Goal: Transaction & Acquisition: Obtain resource

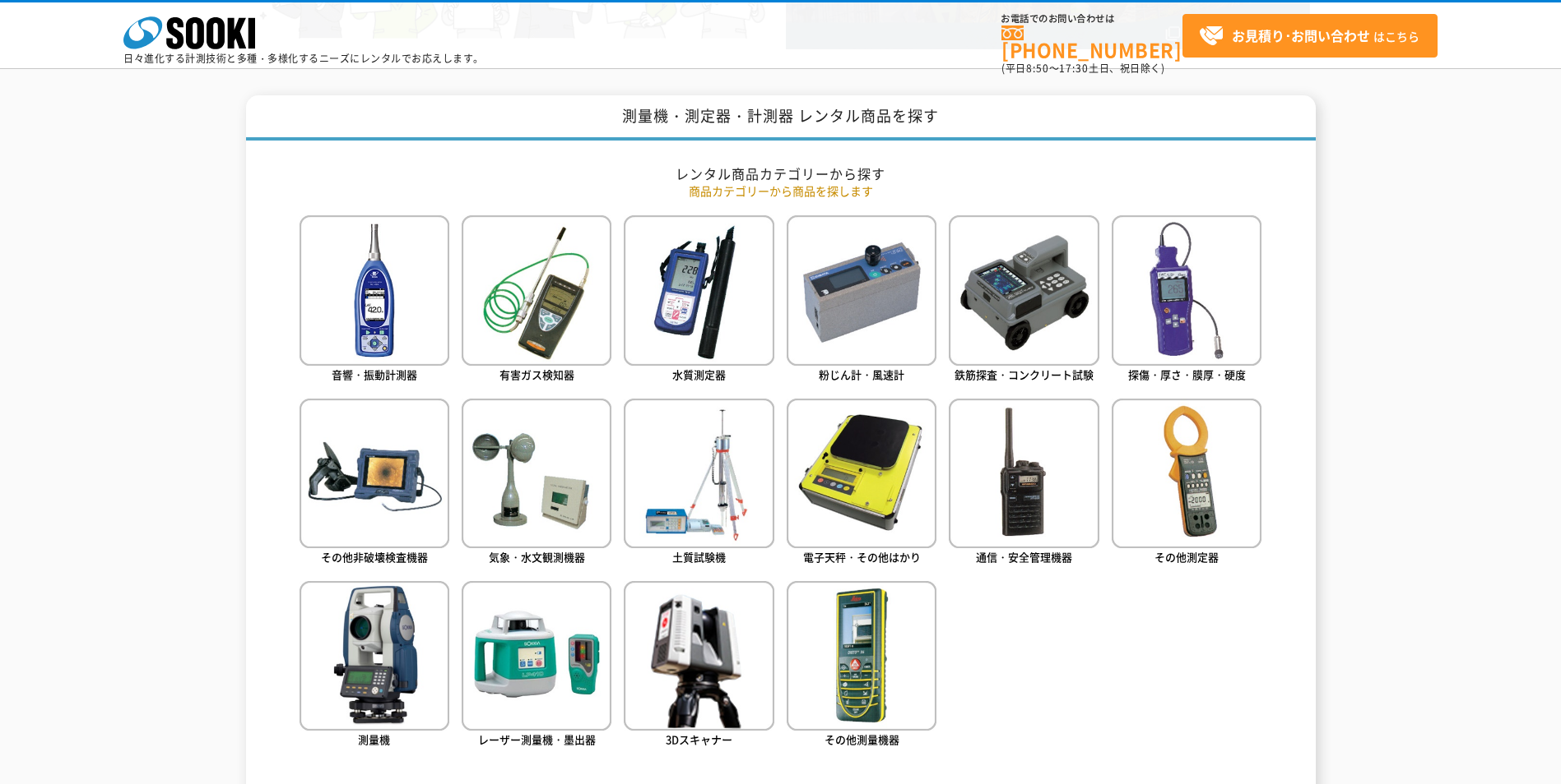
scroll to position [658, 0]
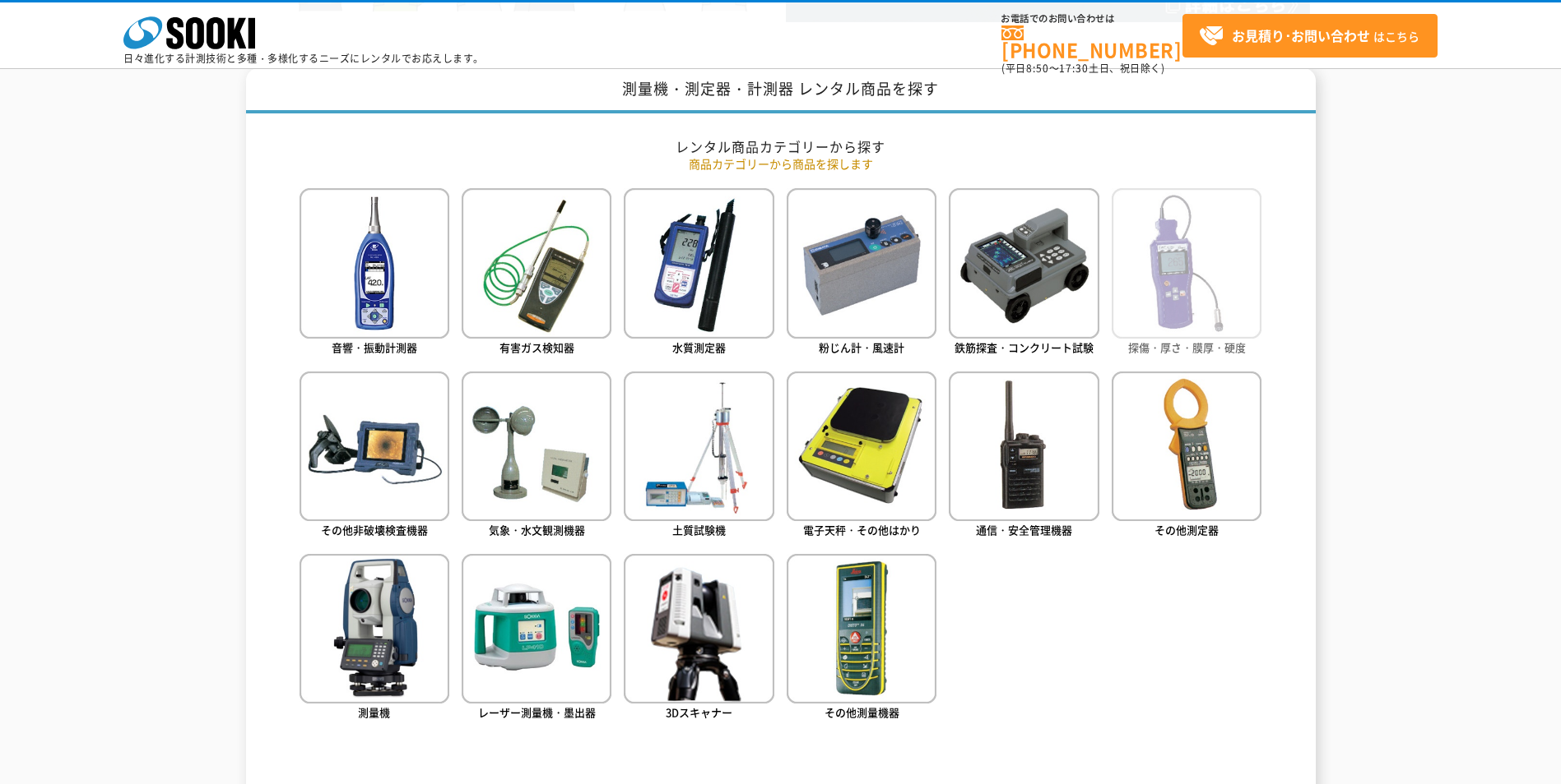
click at [1157, 351] on span "探傷・厚さ・膜厚・硬度" at bounding box center [1186, 347] width 117 height 16
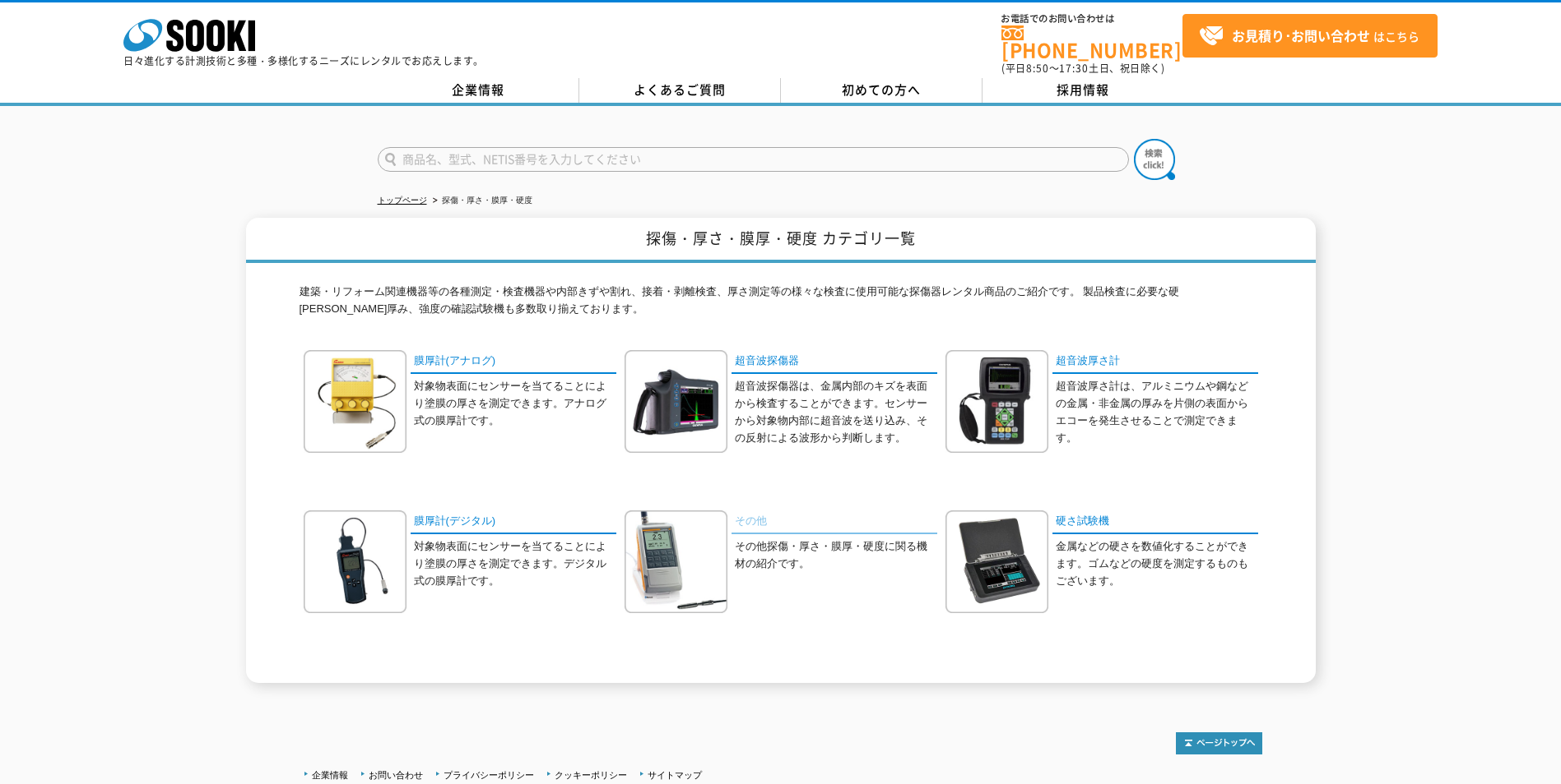
click at [756, 513] on link "その他" at bounding box center [833, 522] width 206 height 24
click at [539, 150] on input "text" at bounding box center [753, 159] width 751 height 24
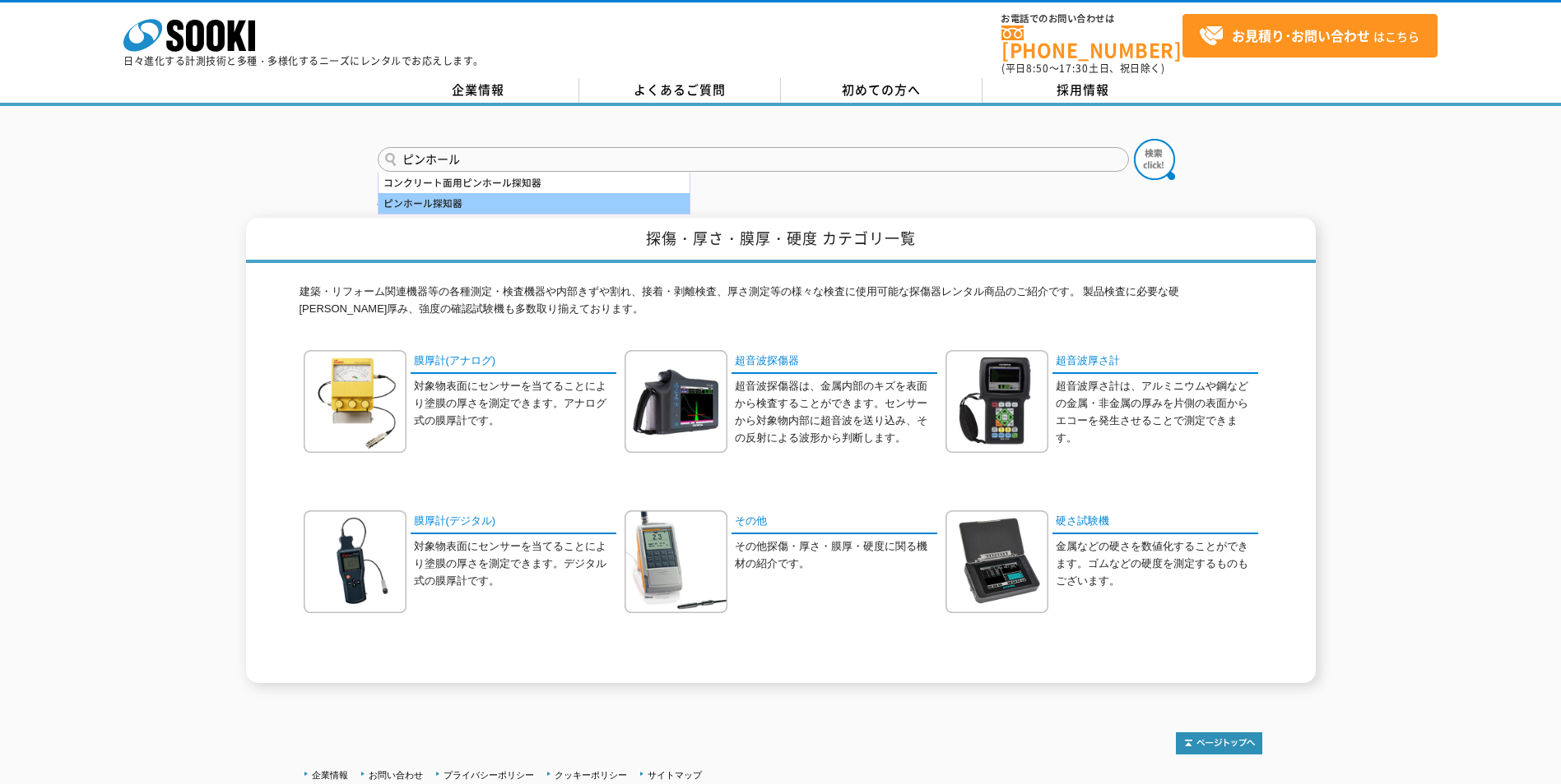
click at [445, 194] on div "ピンホール探知器" at bounding box center [533, 203] width 311 height 20
type input "ピンホール探知器"
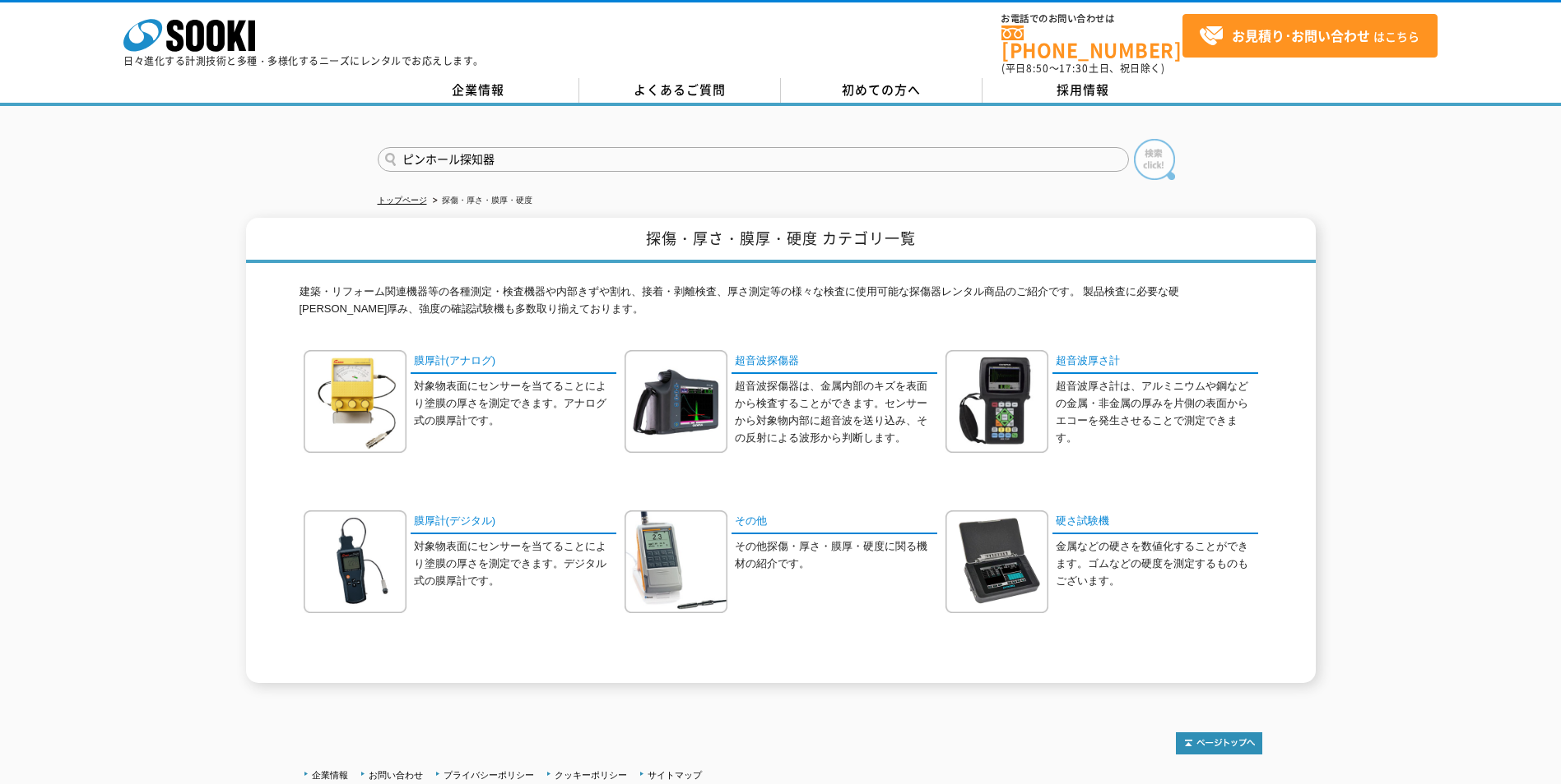
click at [1152, 151] on img at bounding box center [1154, 159] width 41 height 41
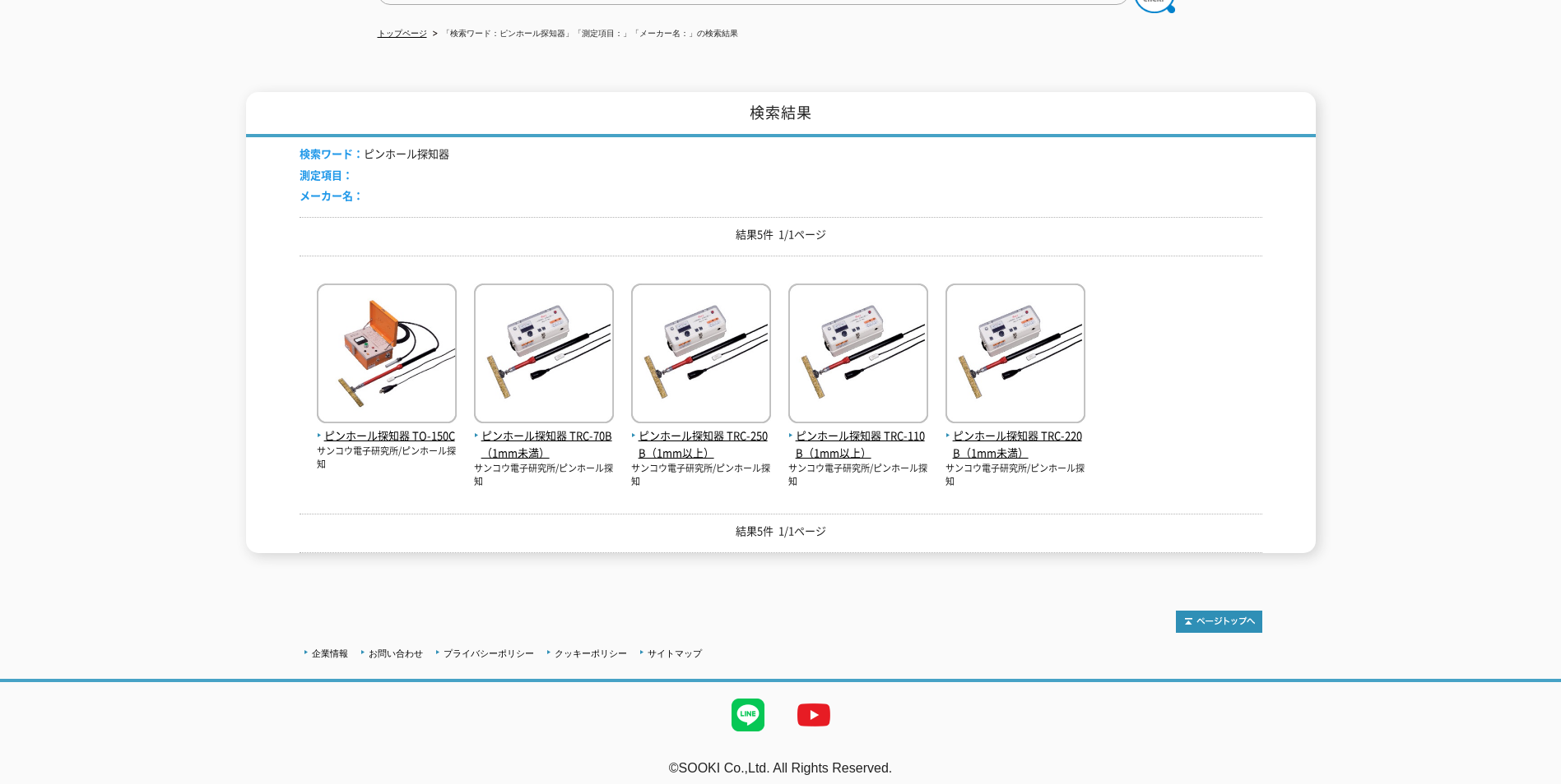
scroll to position [168, 0]
click at [700, 427] on span "ピンホール探知器 TRC-250B（1mm以上）" at bounding box center [701, 444] width 140 height 34
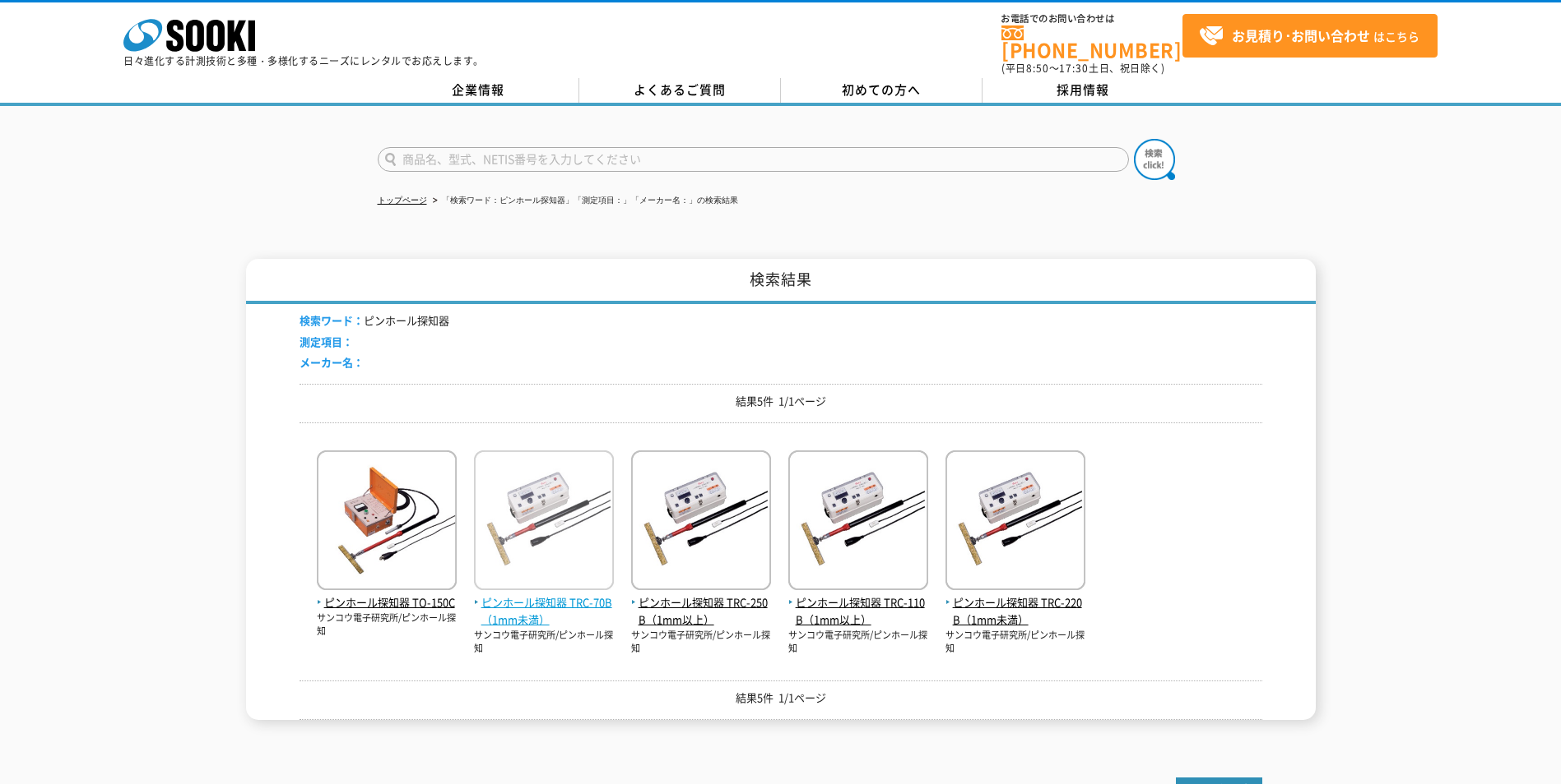
click at [530, 594] on span "ピンホール探知器 TRC-70B（1mm未満）" at bounding box center [544, 611] width 140 height 34
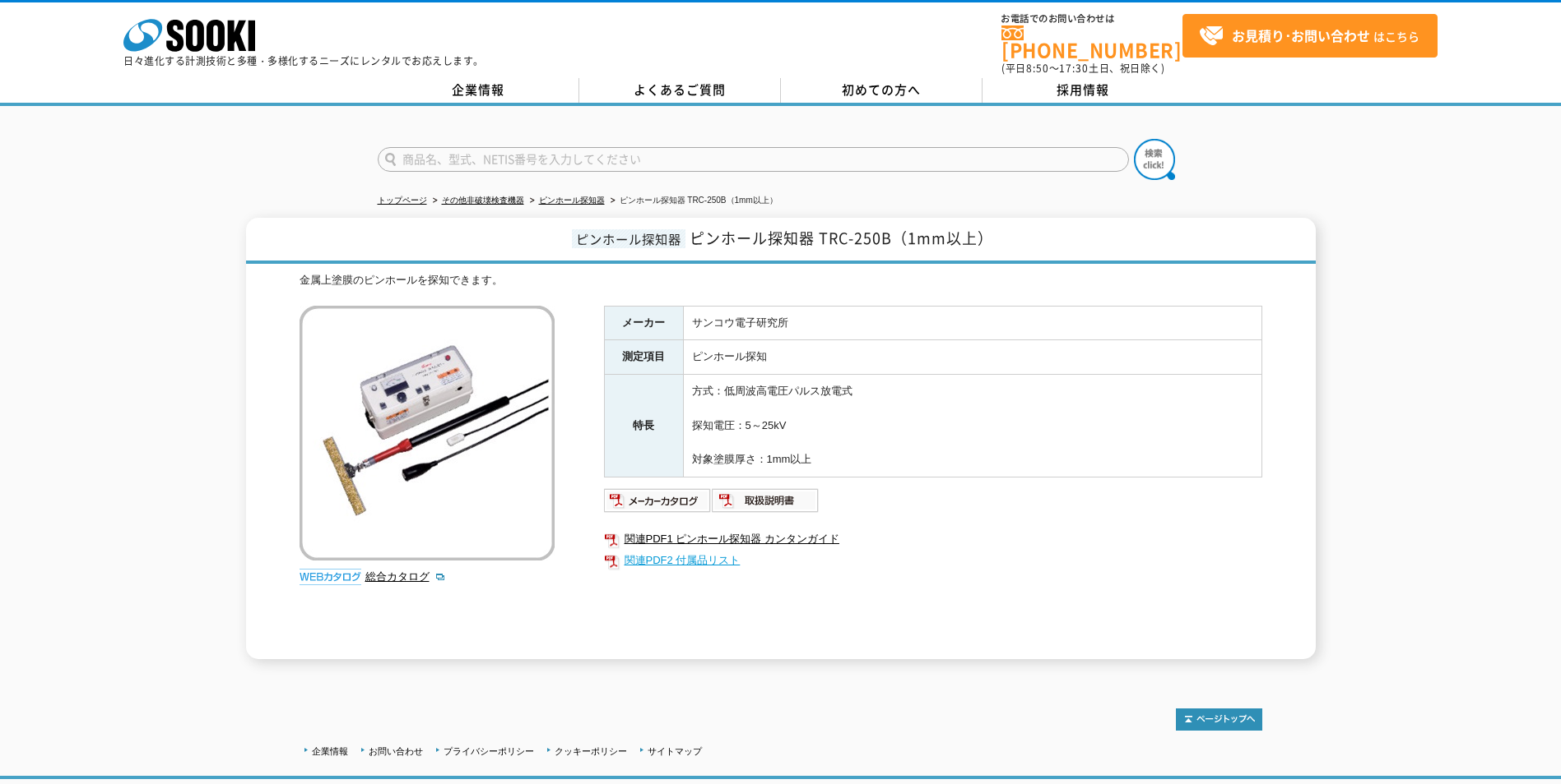
click at [707, 554] on link "関連PDF2 付属品リスト" at bounding box center [933, 561] width 658 height 21
